Goal: Task Accomplishment & Management: Complete application form

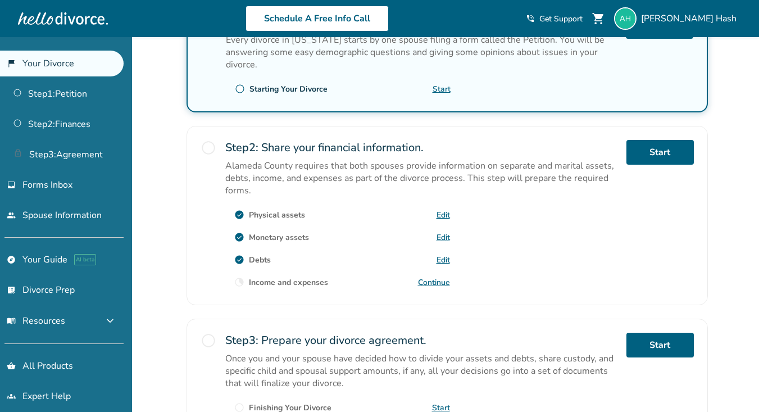
scroll to position [268, 0]
click at [434, 280] on link "Continue" at bounding box center [434, 282] width 32 height 11
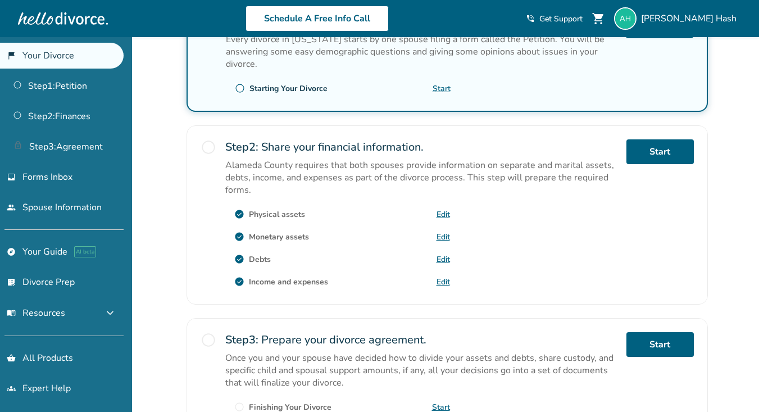
scroll to position [0, 0]
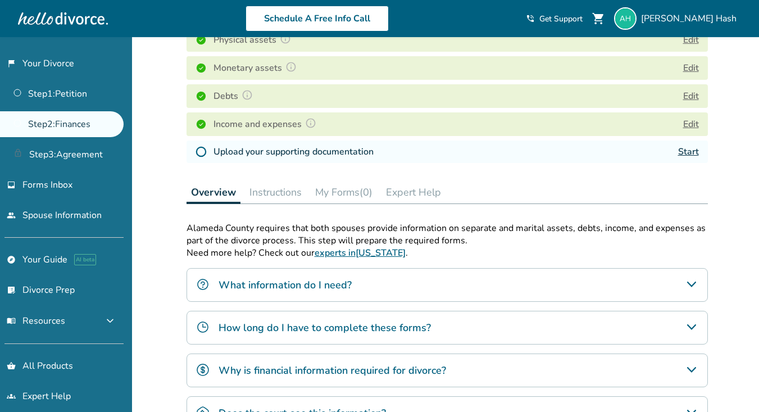
scroll to position [203, 0]
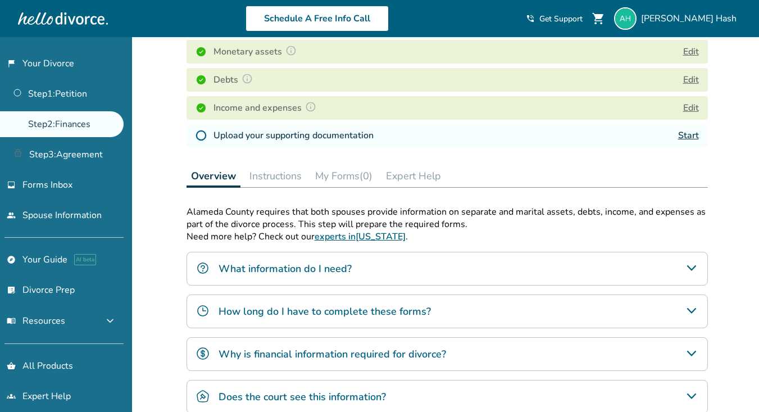
click at [685, 138] on link "Start" at bounding box center [688, 135] width 21 height 12
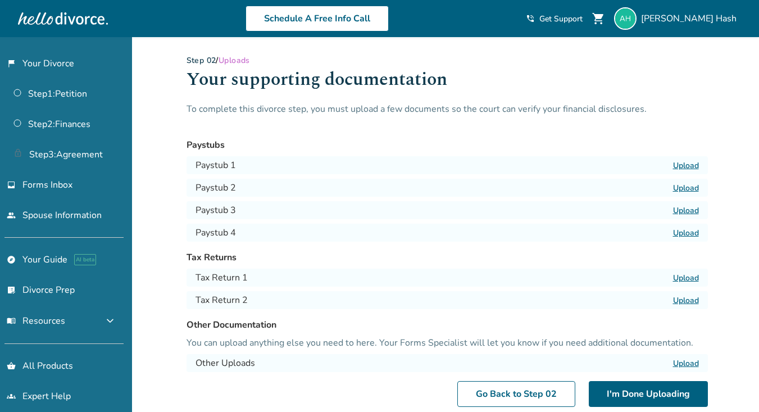
click at [692, 162] on label "Upload" at bounding box center [686, 165] width 26 height 11
click at [0, 0] on input "Upload" at bounding box center [0, 0] width 0 height 0
click at [686, 187] on label "Upload" at bounding box center [686, 188] width 26 height 11
click at [0, 0] on input "Upload" at bounding box center [0, 0] width 0 height 0
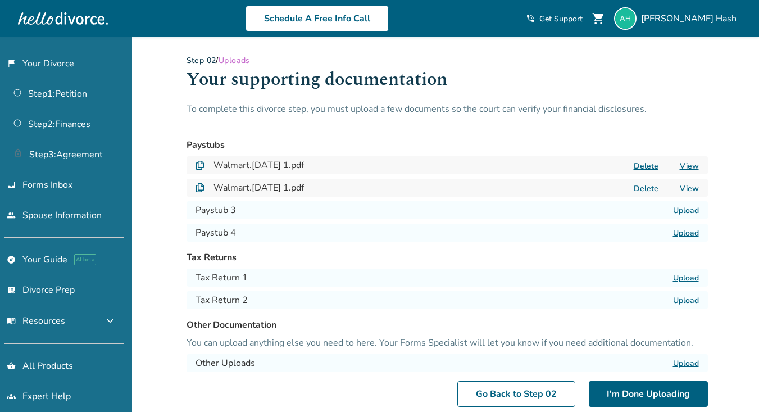
click at [685, 212] on label "Upload" at bounding box center [686, 210] width 26 height 11
click at [0, 0] on input "Upload" at bounding box center [0, 0] width 0 height 0
click at [682, 232] on label "Upload" at bounding box center [686, 233] width 26 height 11
click at [0, 0] on input "Upload" at bounding box center [0, 0] width 0 height 0
click at [679, 277] on label "Upload" at bounding box center [686, 278] width 26 height 11
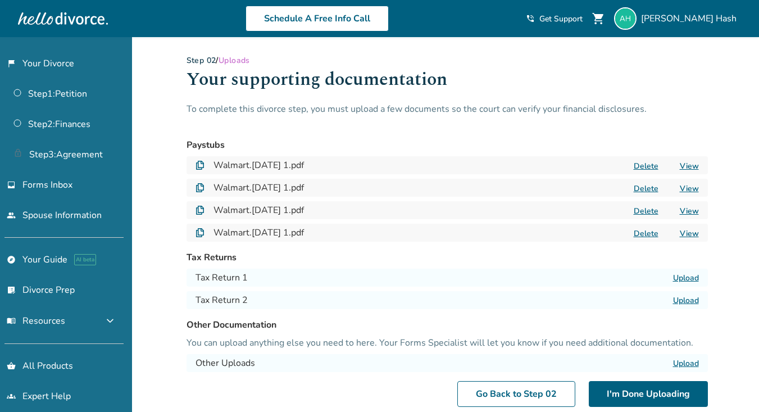
click at [0, 0] on input "Upload" at bounding box center [0, 0] width 0 height 0
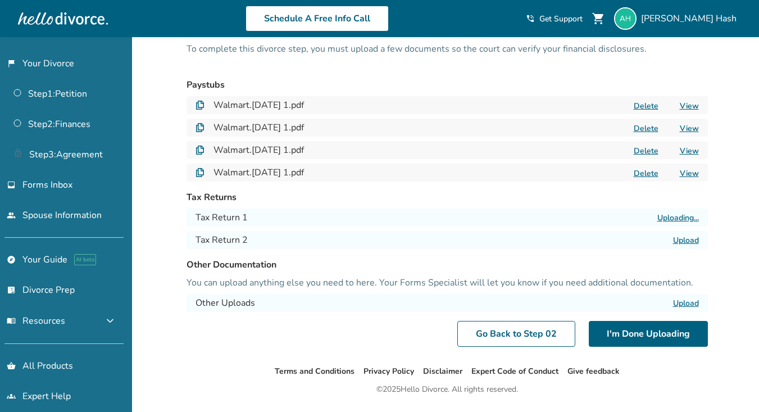
scroll to position [61, 0]
click at [680, 239] on label "Upload" at bounding box center [686, 239] width 26 height 11
click at [0, 0] on input "Upload" at bounding box center [0, 0] width 0 height 0
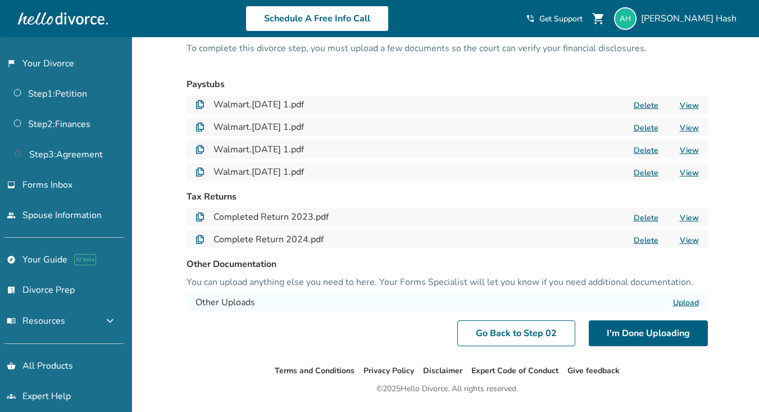
scroll to position [92, 0]
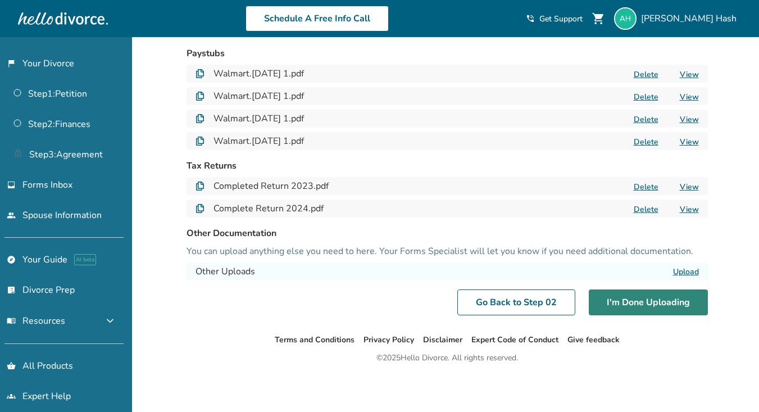
click at [661, 300] on button "I'm Done Uploading" at bounding box center [648, 302] width 119 height 26
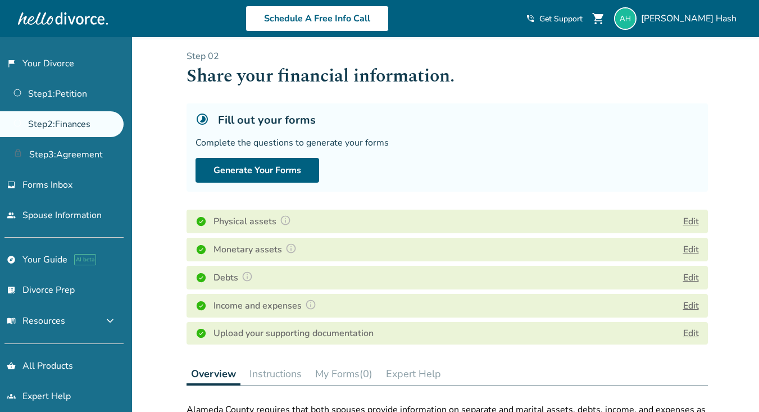
scroll to position [4, 0]
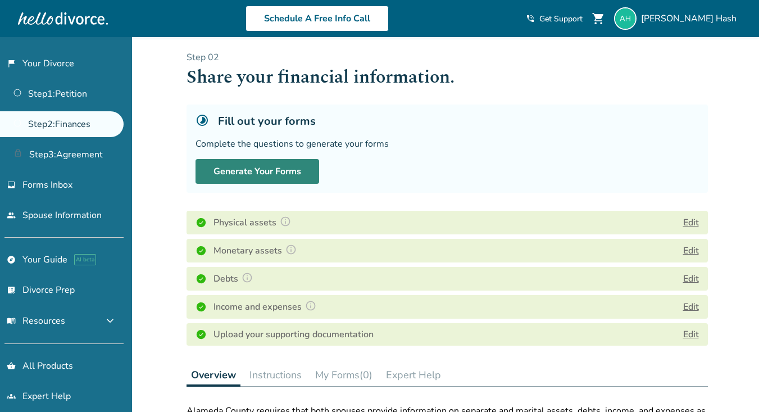
click at [252, 174] on button "Generate Your Forms" at bounding box center [258, 171] width 124 height 25
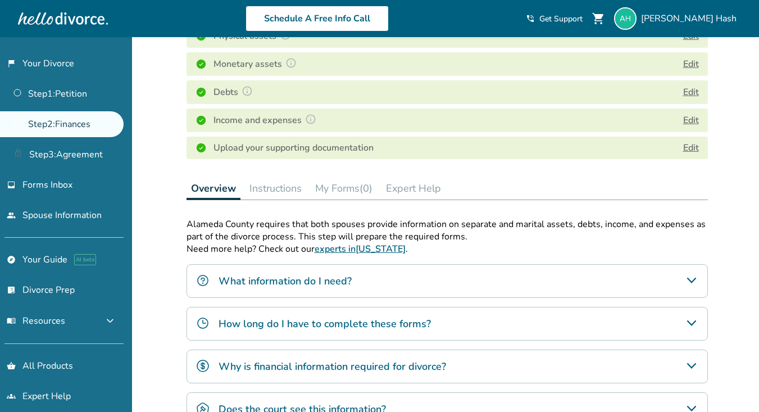
scroll to position [0, 0]
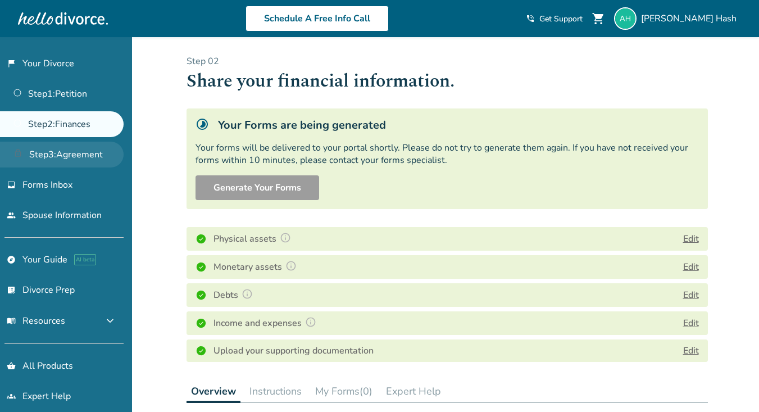
click at [61, 156] on link "Step 3 : Agreement" at bounding box center [62, 155] width 124 height 26
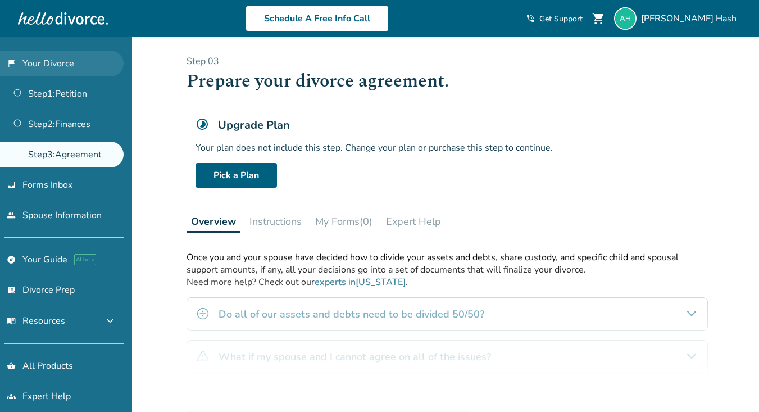
click at [48, 66] on link "flag_2 Your Divorce" at bounding box center [62, 64] width 124 height 26
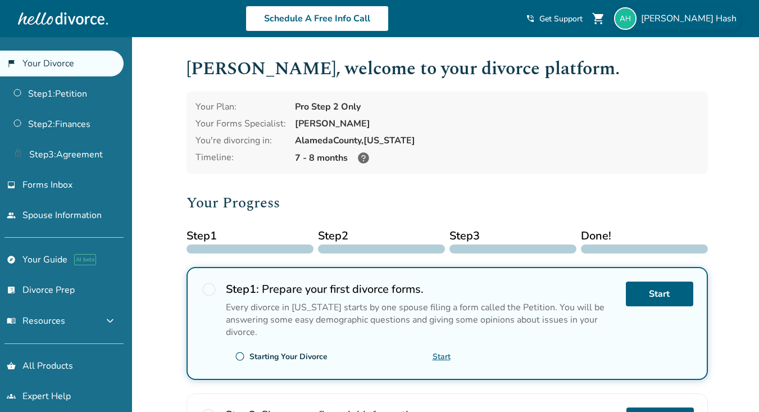
click at [708, 22] on span "[PERSON_NAME]" at bounding box center [691, 18] width 100 height 12
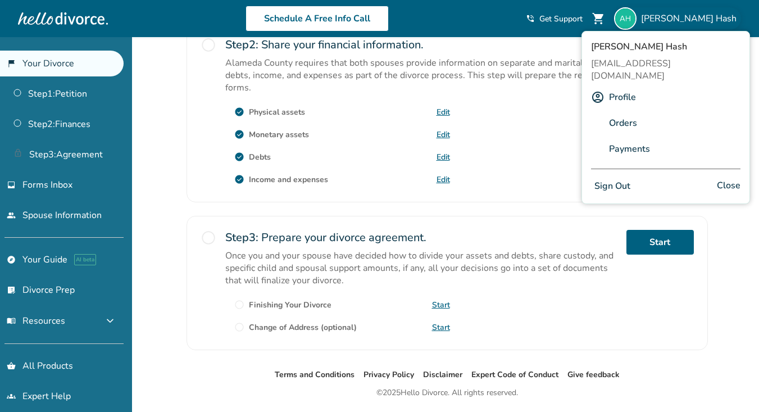
scroll to position [401, 0]
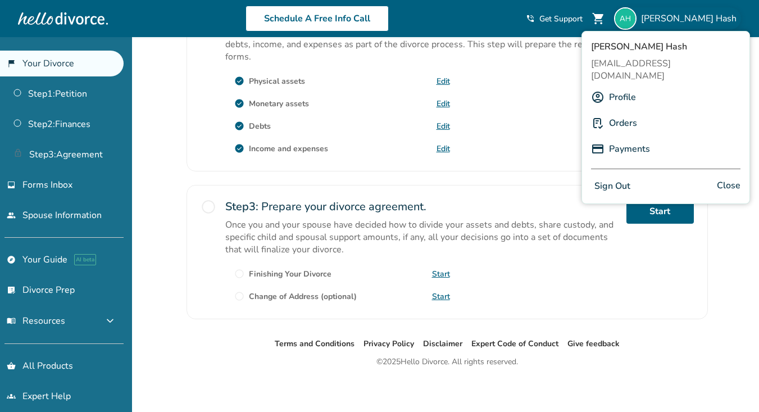
click at [729, 178] on span "Close" at bounding box center [729, 186] width 24 height 16
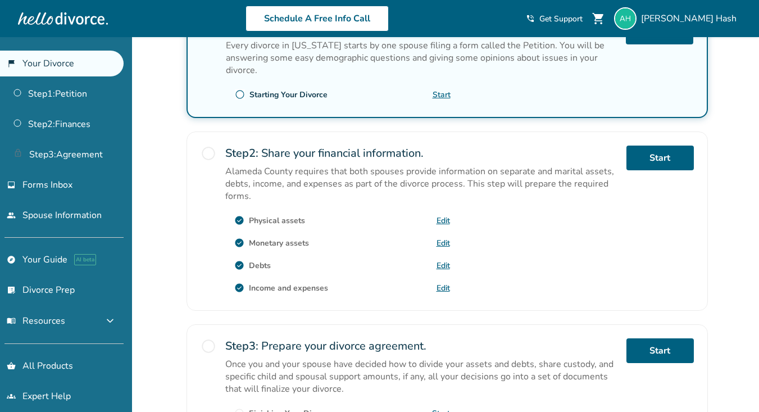
scroll to position [271, 0]
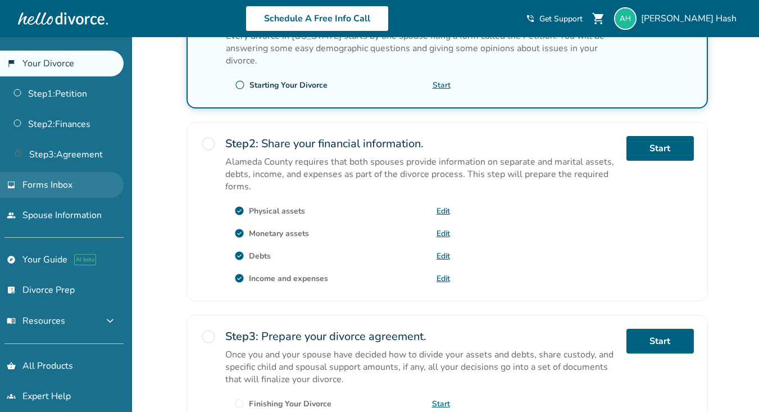
click at [49, 191] on link "inbox Forms Inbox" at bounding box center [62, 185] width 124 height 26
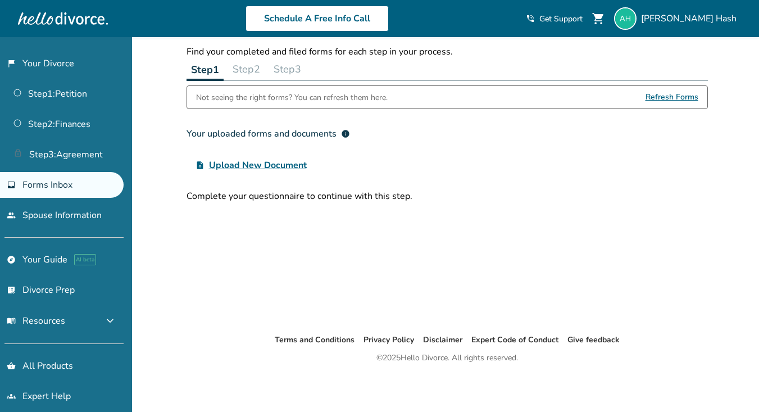
scroll to position [8, 0]
